Goal: Transaction & Acquisition: Subscribe to service/newsletter

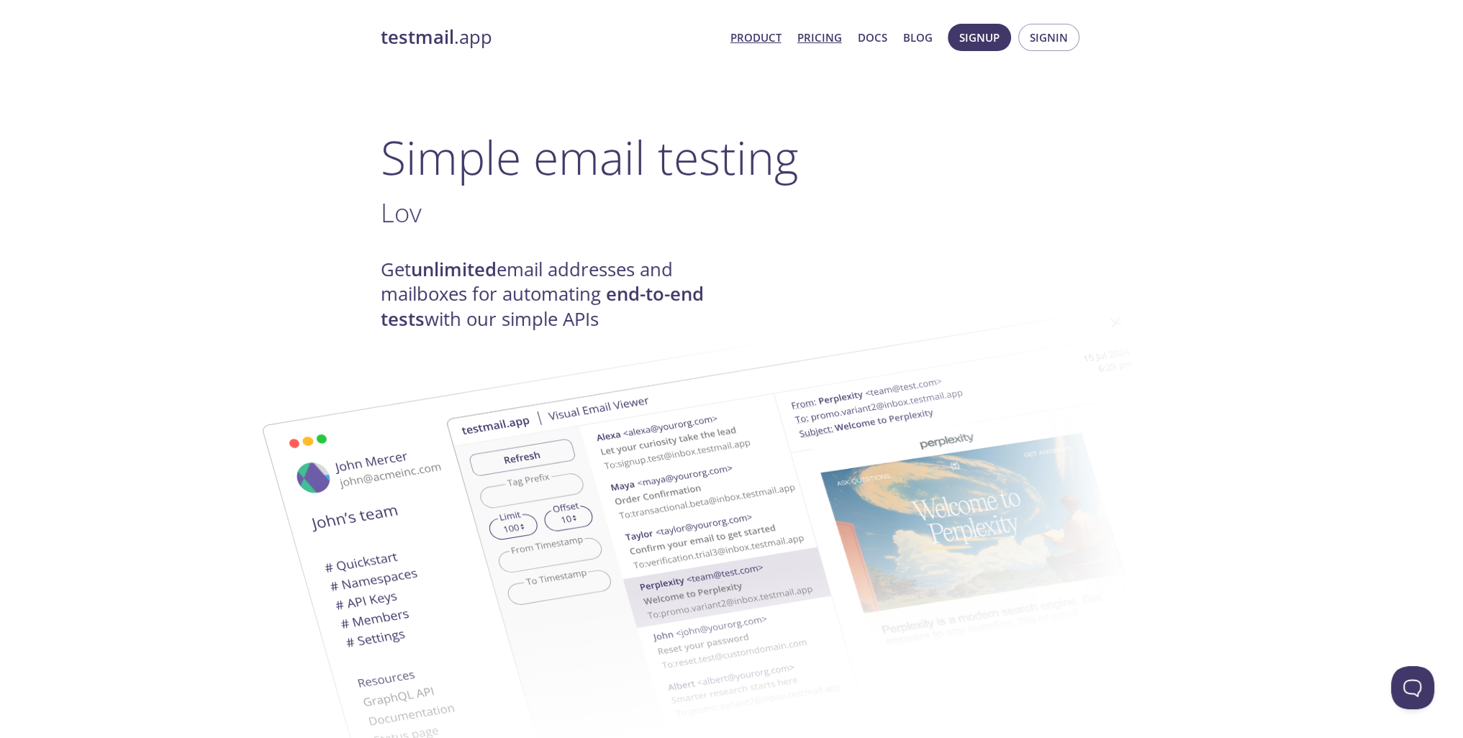
click at [812, 30] on link "Pricing" at bounding box center [819, 37] width 45 height 19
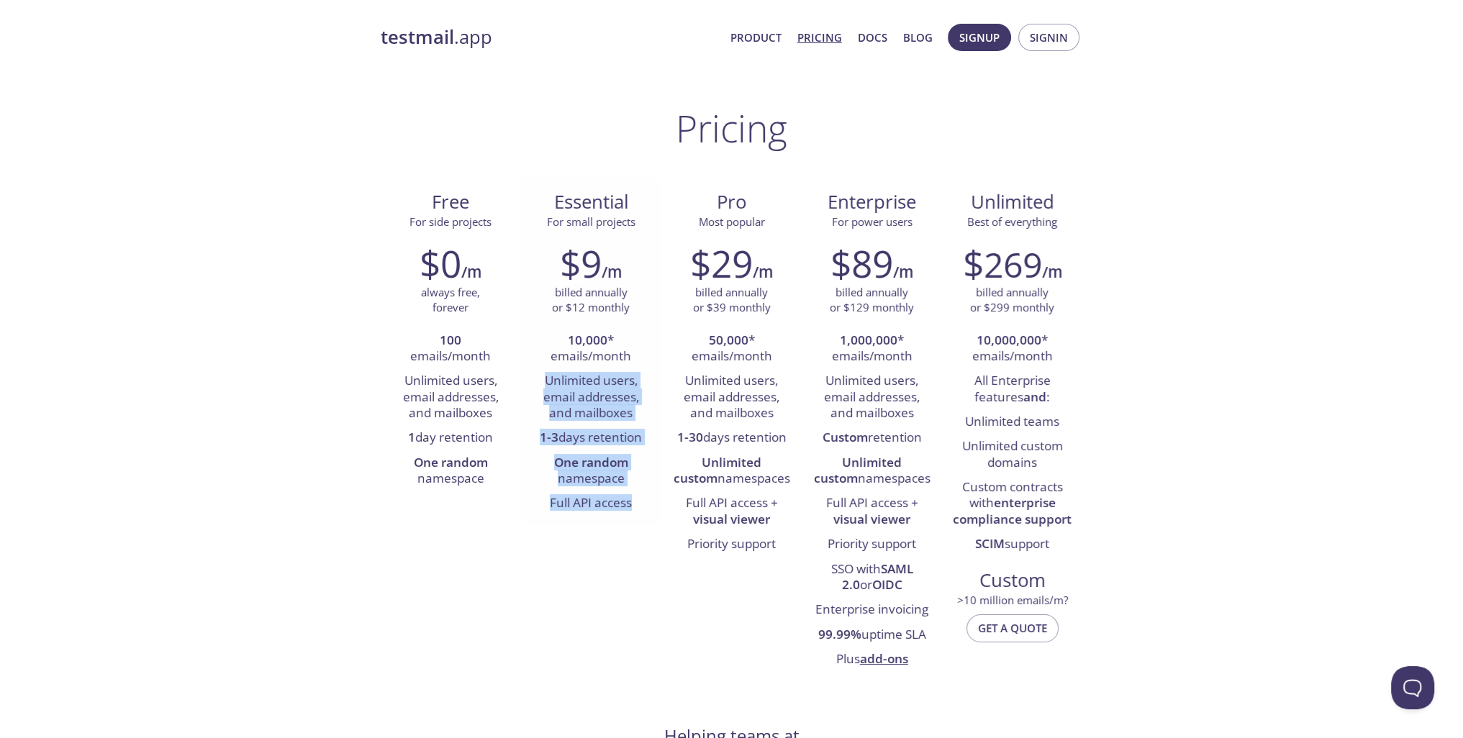
drag, startPoint x: 547, startPoint y: 378, endPoint x: 643, endPoint y: 508, distance: 161.5
click at [643, 508] on ul "10,000 * emails/month Unlimited users, email addresses, and mailboxes 1-3 days …" at bounding box center [591, 423] width 119 height 188
click at [625, 476] on li "One random namespace" at bounding box center [591, 471] width 119 height 41
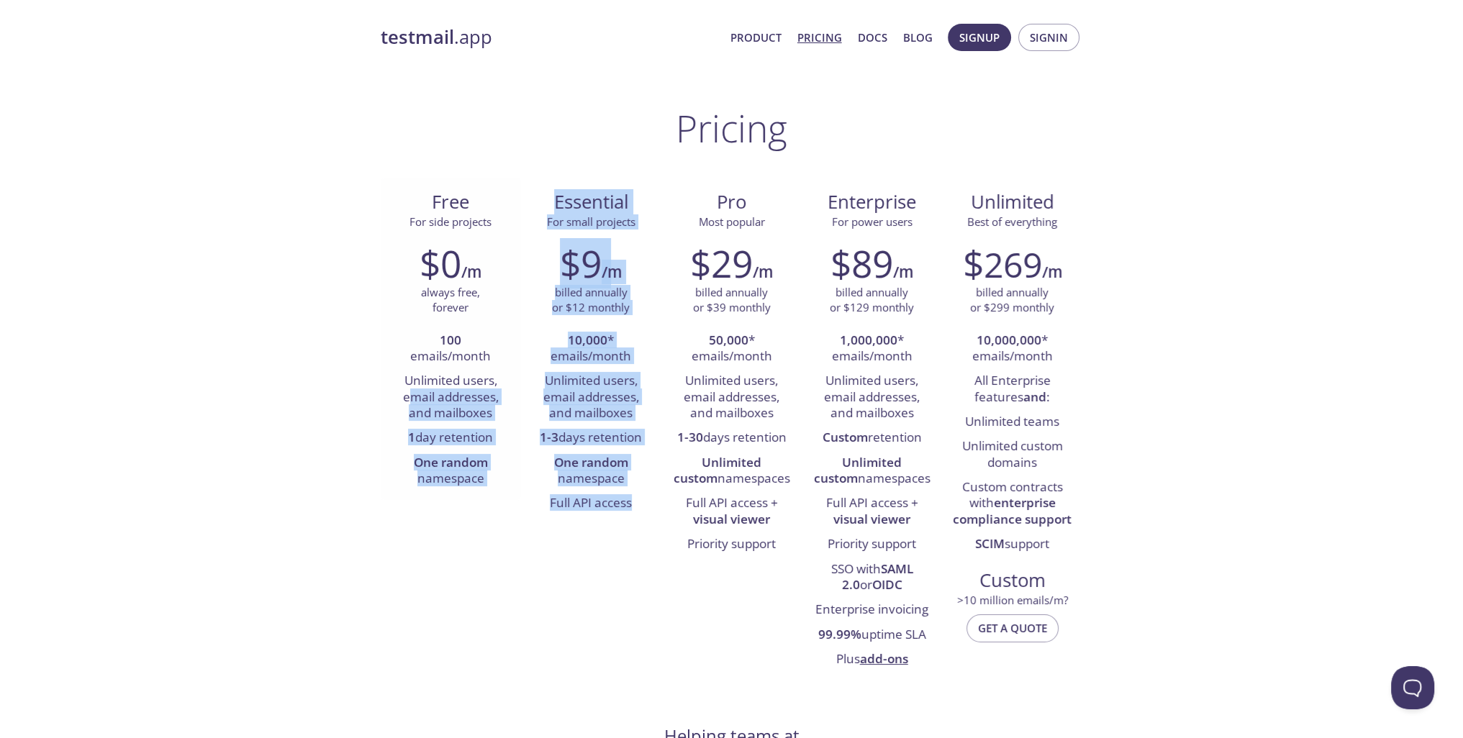
drag, startPoint x: 634, startPoint y: 512, endPoint x: 412, endPoint y: 392, distance: 252.4
click at [412, 392] on div "Free For side projects $0 /m always free, forever 100 emails/month Unlimited us…" at bounding box center [732, 429] width 702 height 503
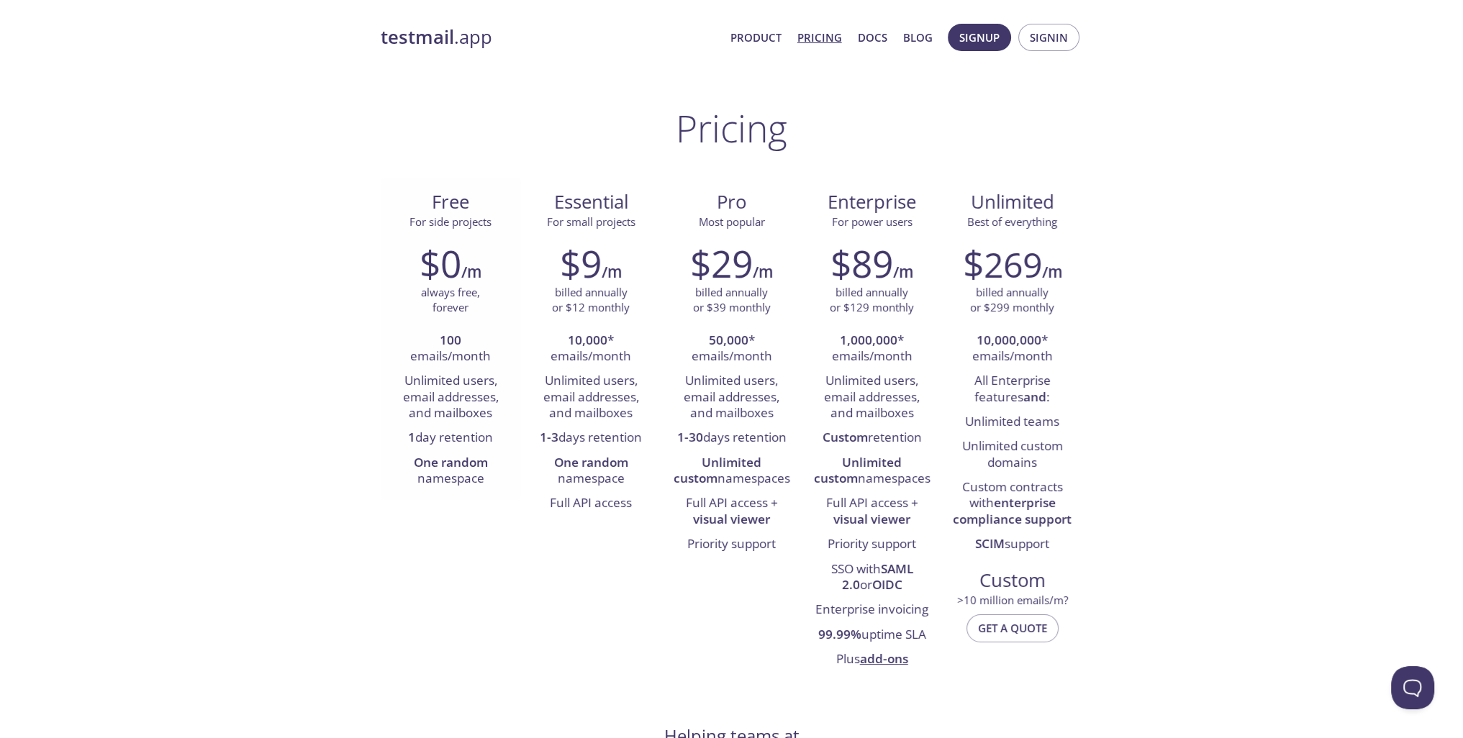
click at [457, 383] on li "Unlimited users, email addresses, and mailboxes" at bounding box center [450, 397] width 119 height 57
click at [1002, 43] on button "Signup" at bounding box center [979, 37] width 63 height 27
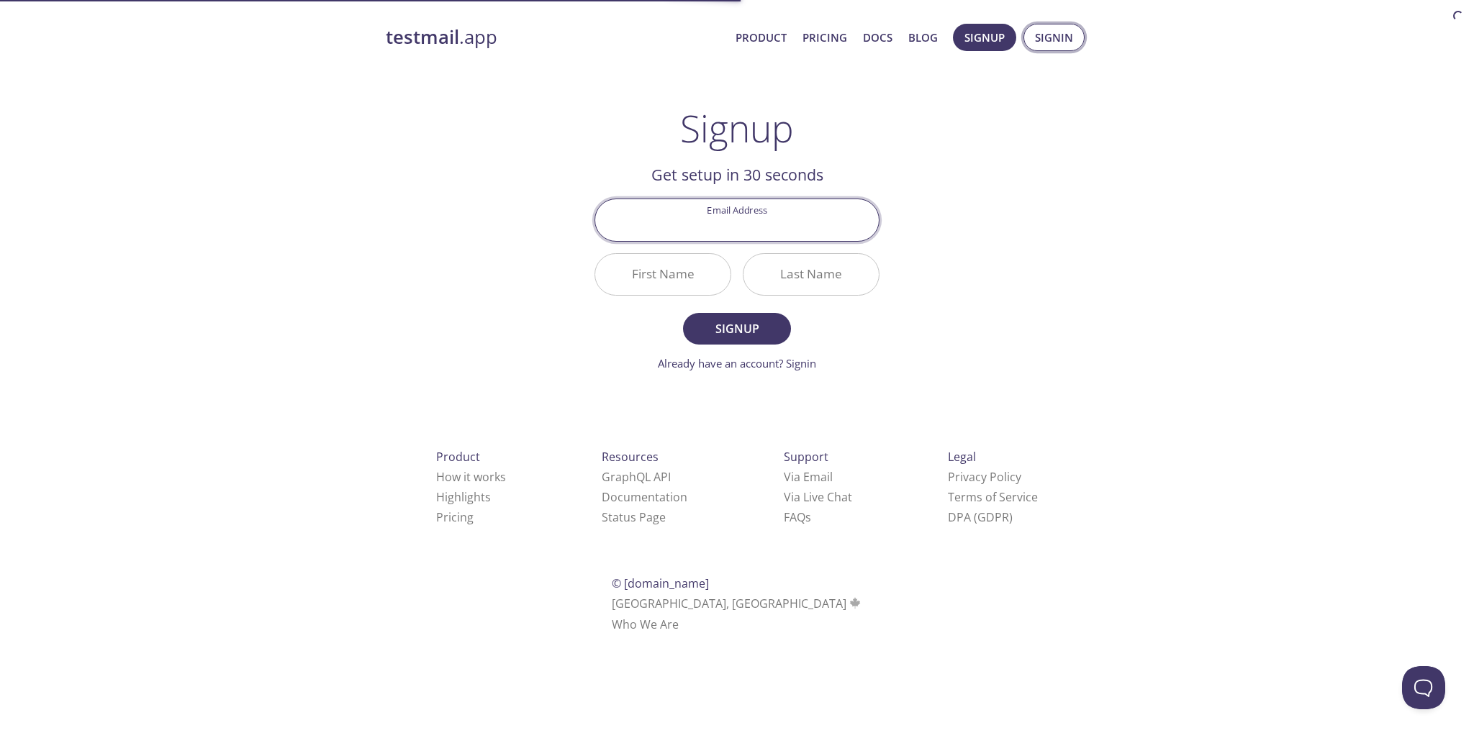
click at [1041, 47] on button "Signin" at bounding box center [1053, 37] width 61 height 27
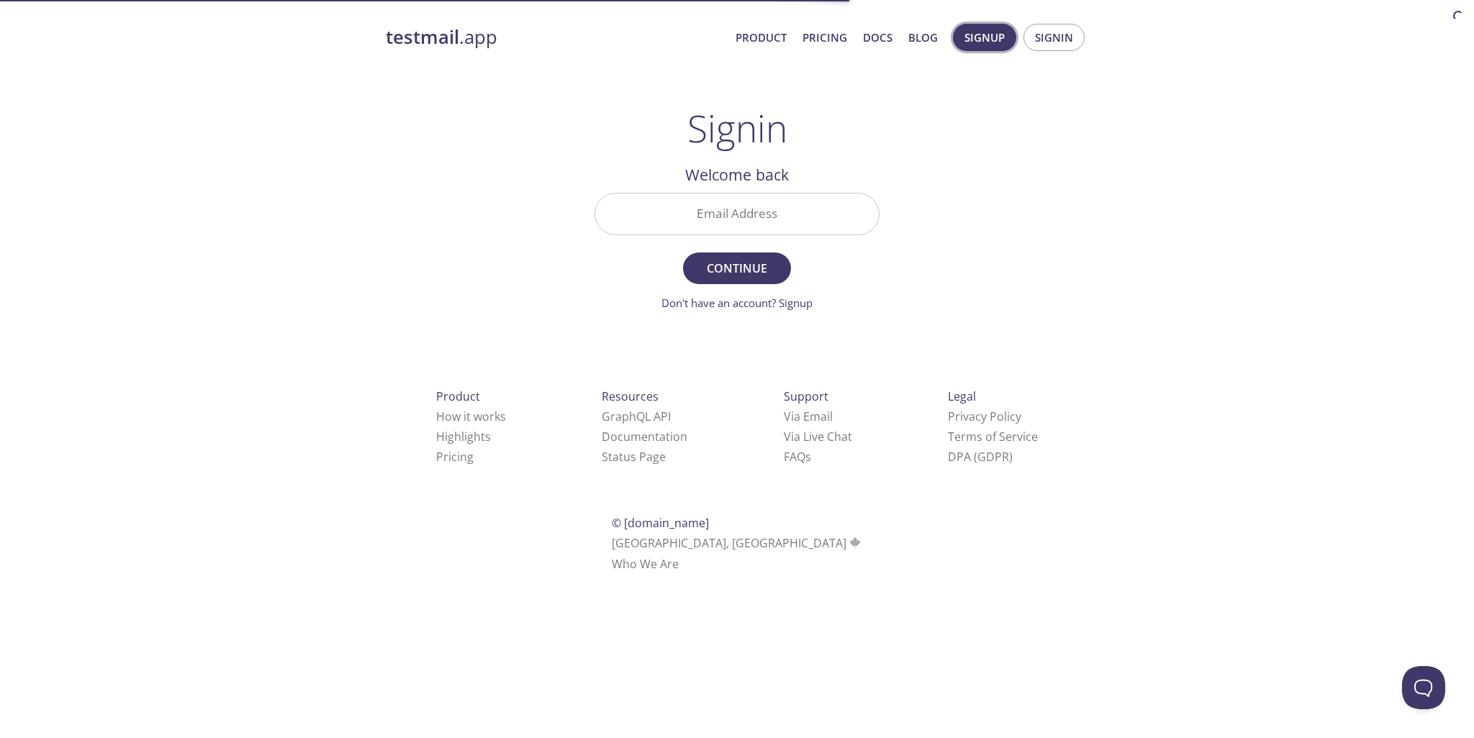
click at [987, 45] on span "Signup" at bounding box center [984, 37] width 40 height 19
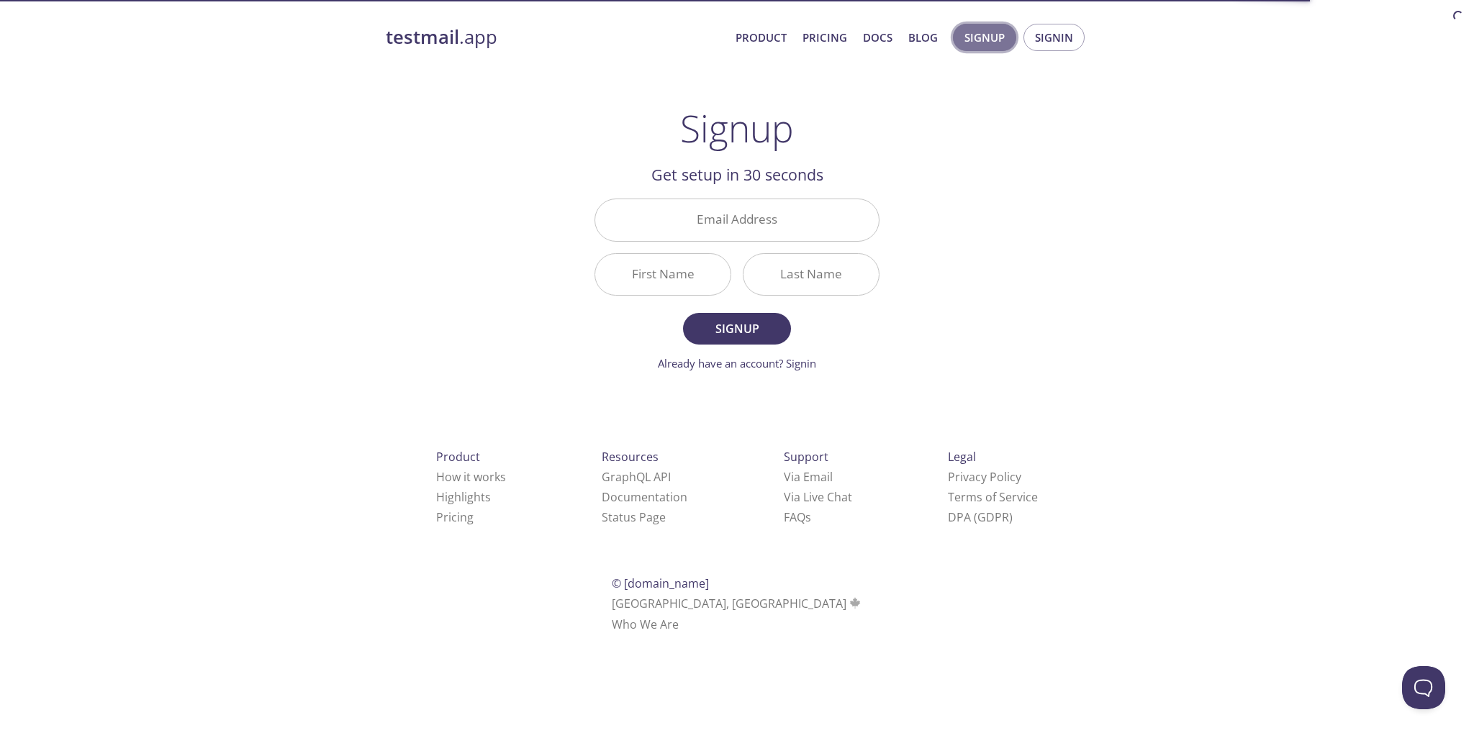
click at [1004, 40] on span "Signup" at bounding box center [984, 37] width 40 height 19
click at [476, 27] on link "testmail .app" at bounding box center [555, 37] width 338 height 24
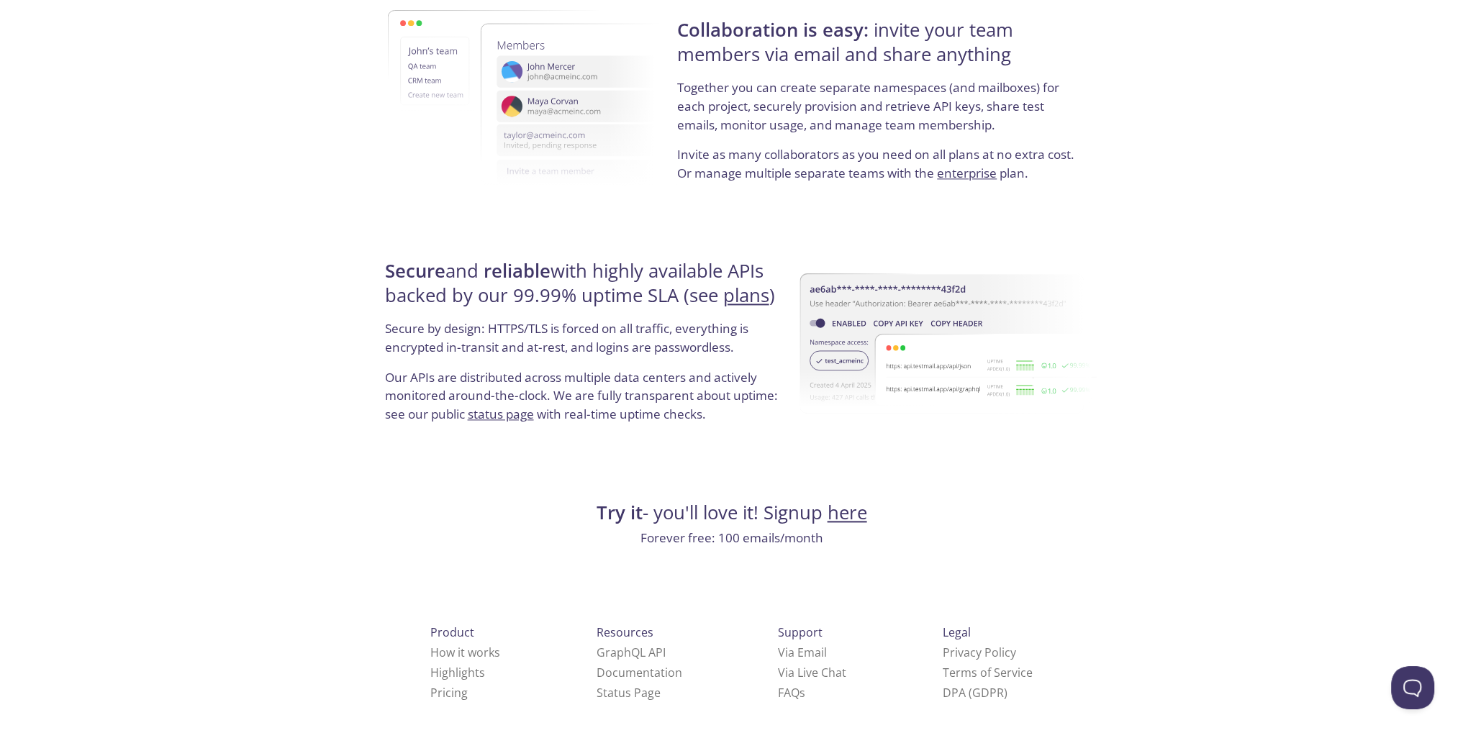
scroll to position [2553, 0]
